Goal: Task Accomplishment & Management: Manage account settings

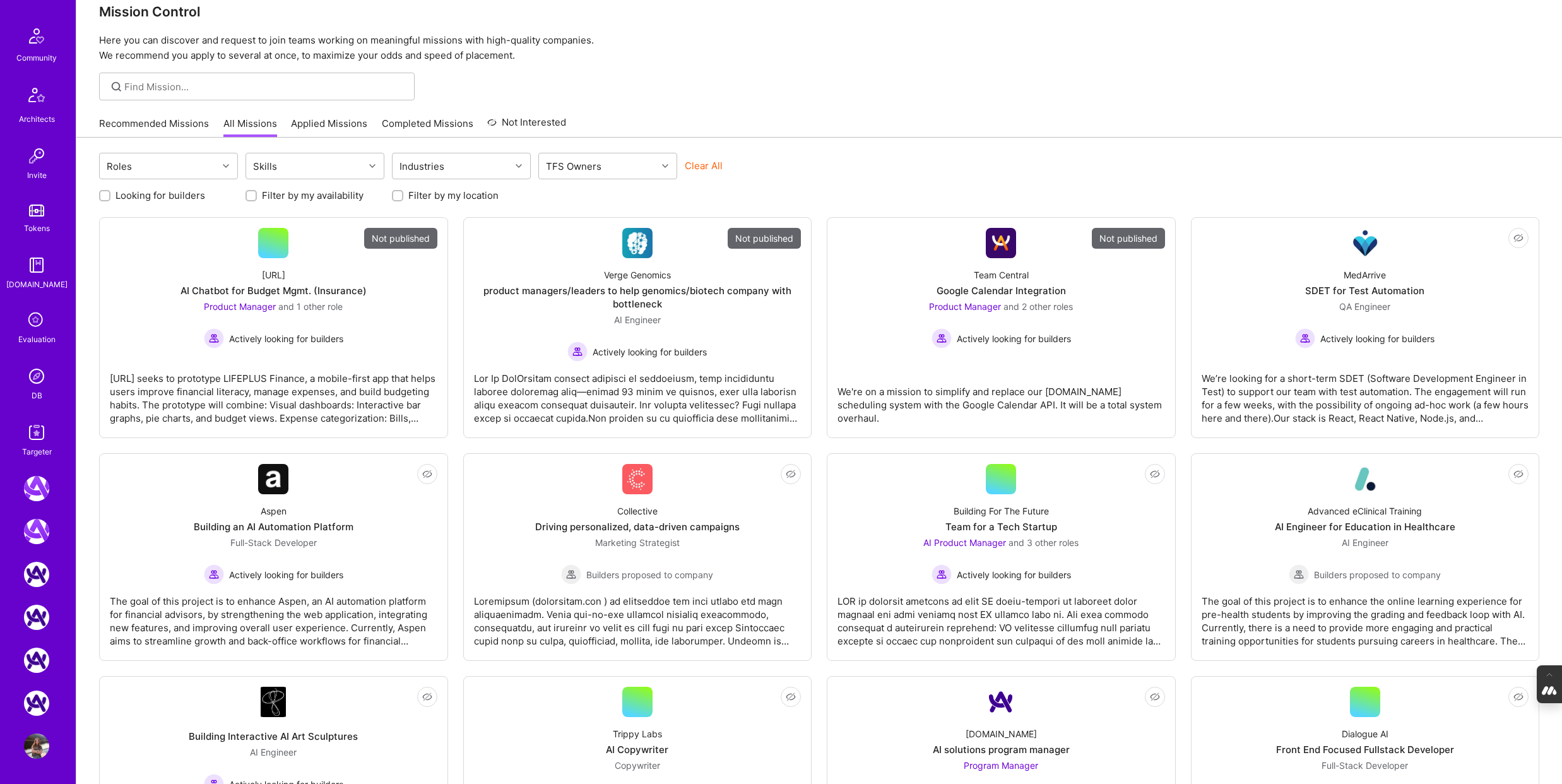
scroll to position [33, 0]
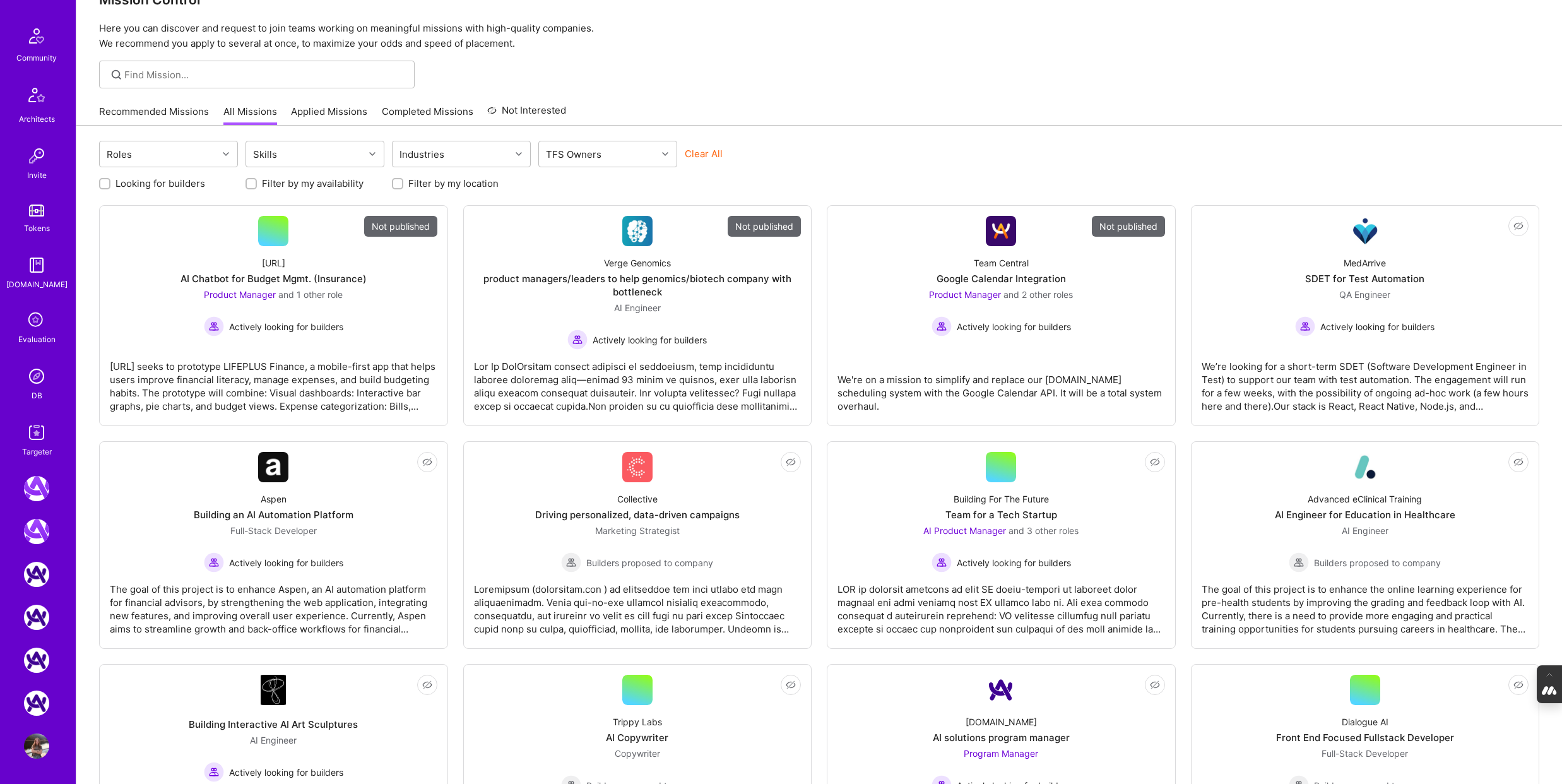
click at [39, 739] on img at bounding box center [36, 746] width 25 height 25
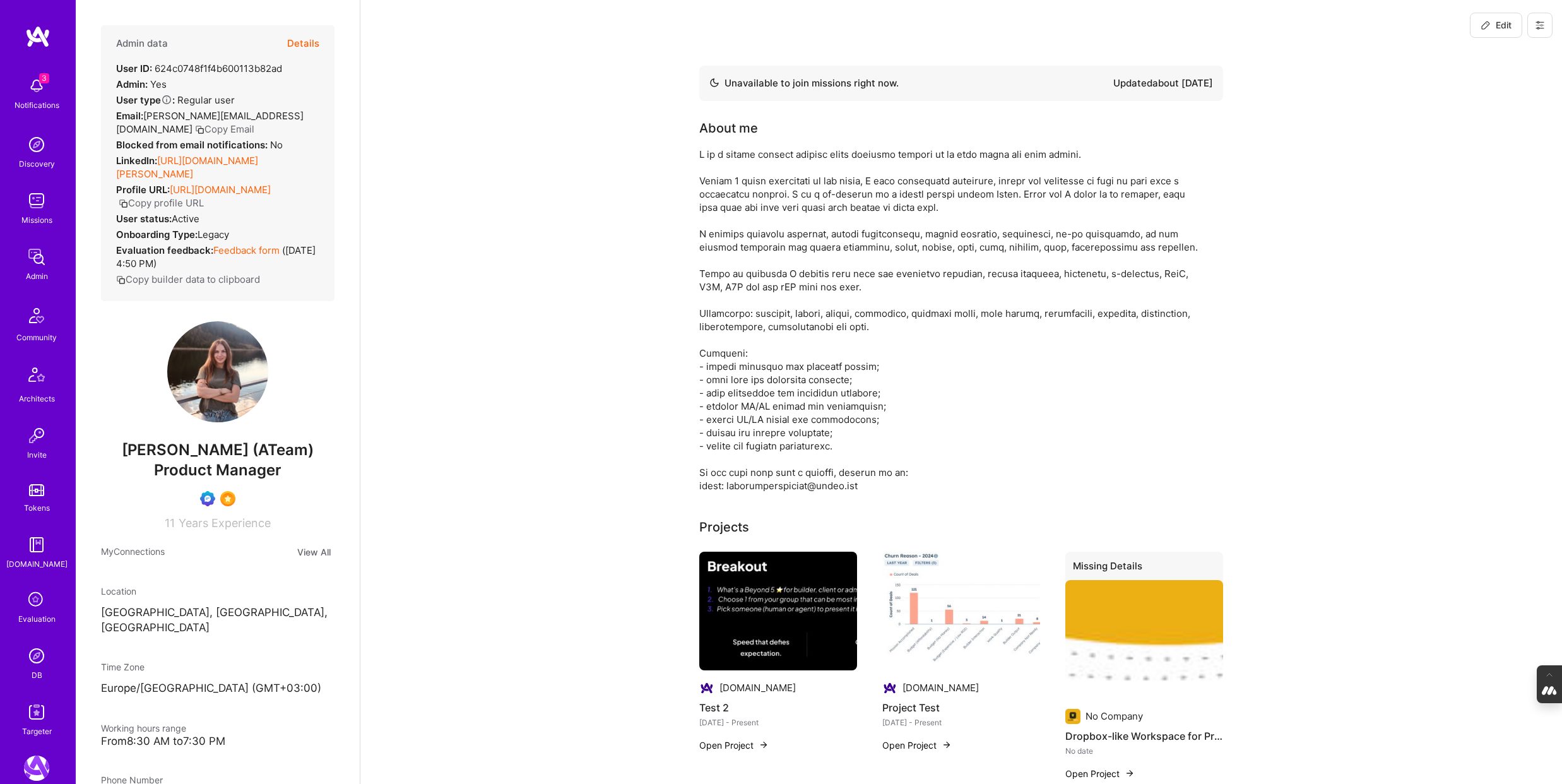
click at [1542, 17] on button at bounding box center [1540, 25] width 25 height 25
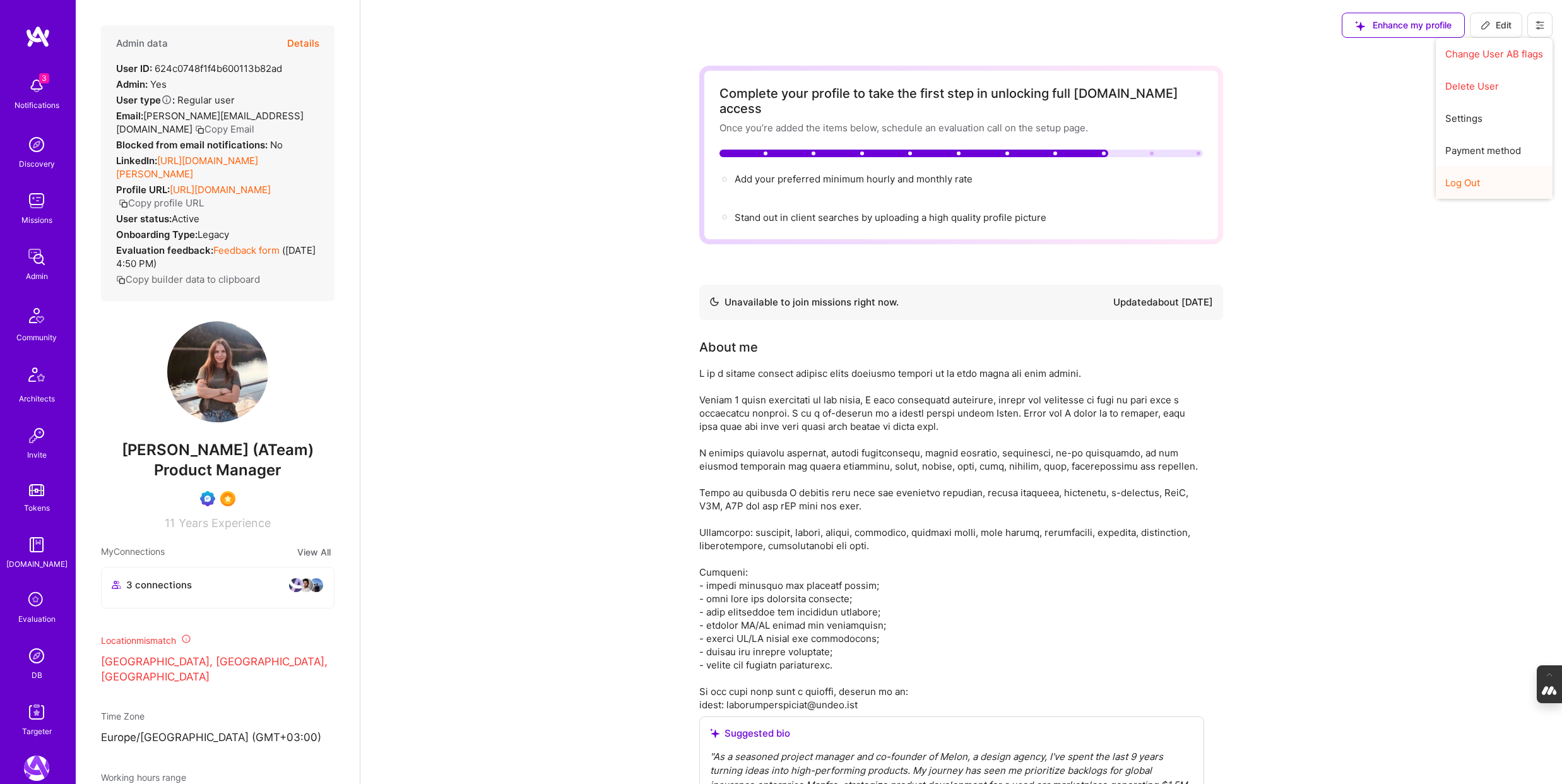
click at [1486, 179] on button "Log Out" at bounding box center [1494, 183] width 117 height 32
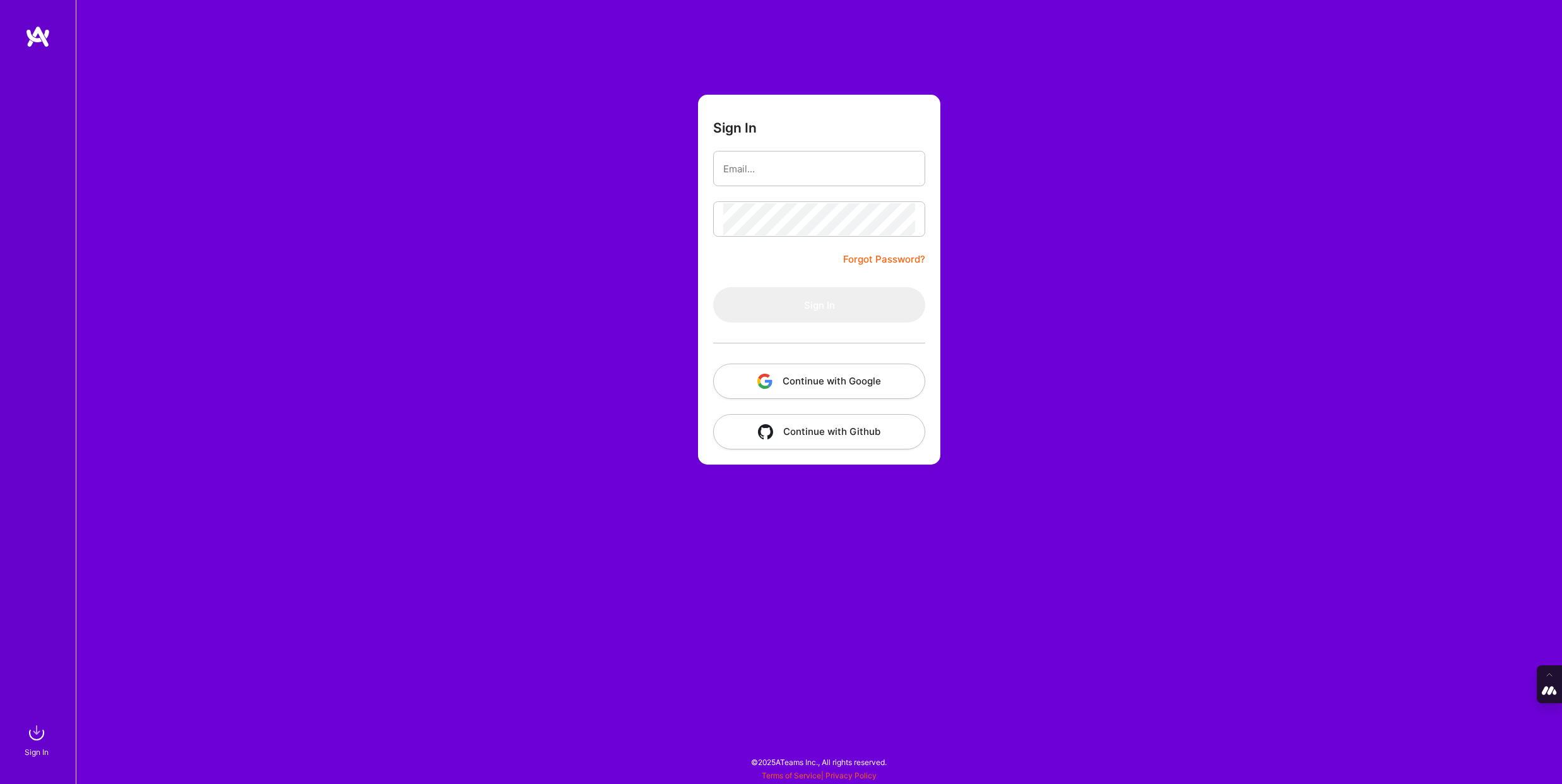
type input "[EMAIL_ADDRESS][DOMAIN_NAME]"
click at [814, 301] on button "Sign In" at bounding box center [819, 305] width 212 height 35
